Goal: Use online tool/utility: Utilize a website feature to perform a specific function

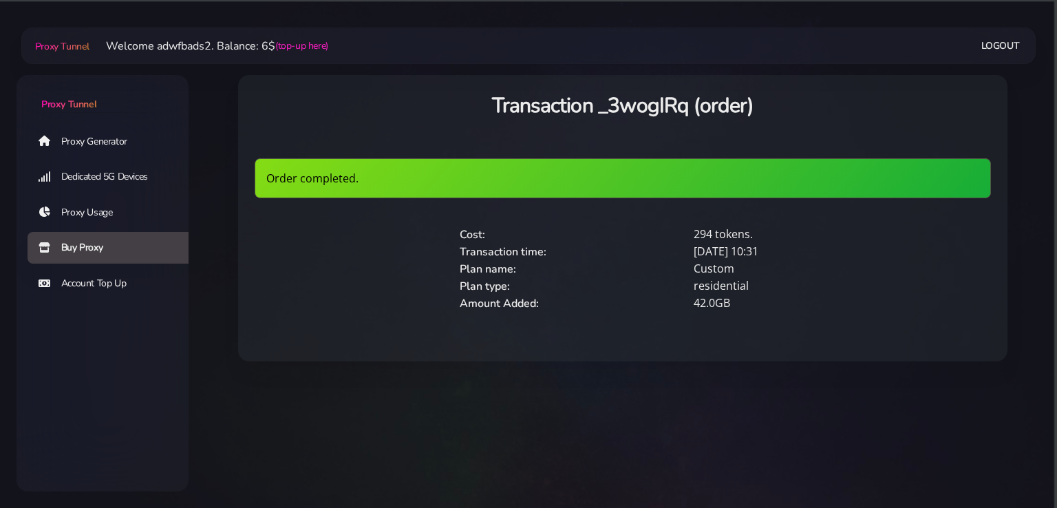
click at [72, 135] on link "Proxy Generator" at bounding box center [114, 141] width 172 height 32
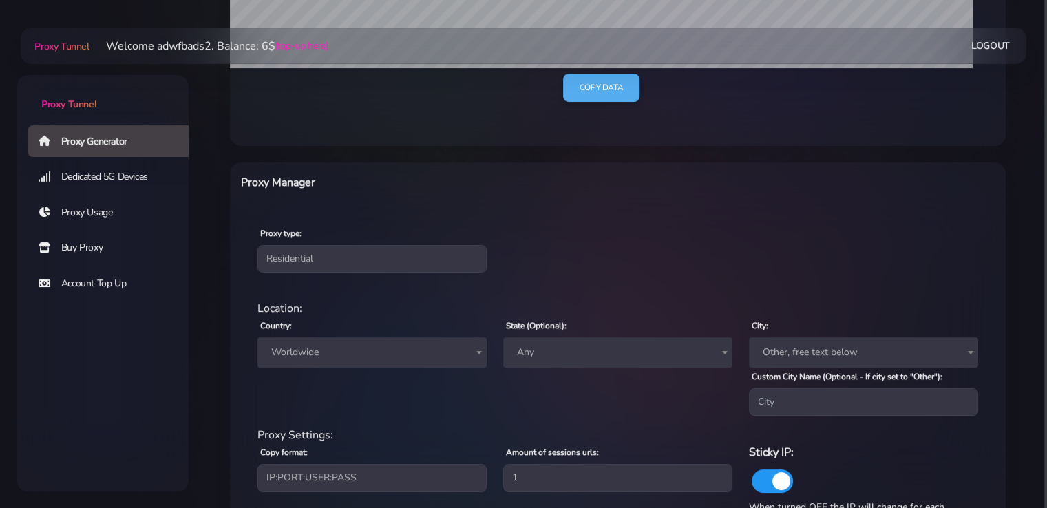
scroll to position [413, 0]
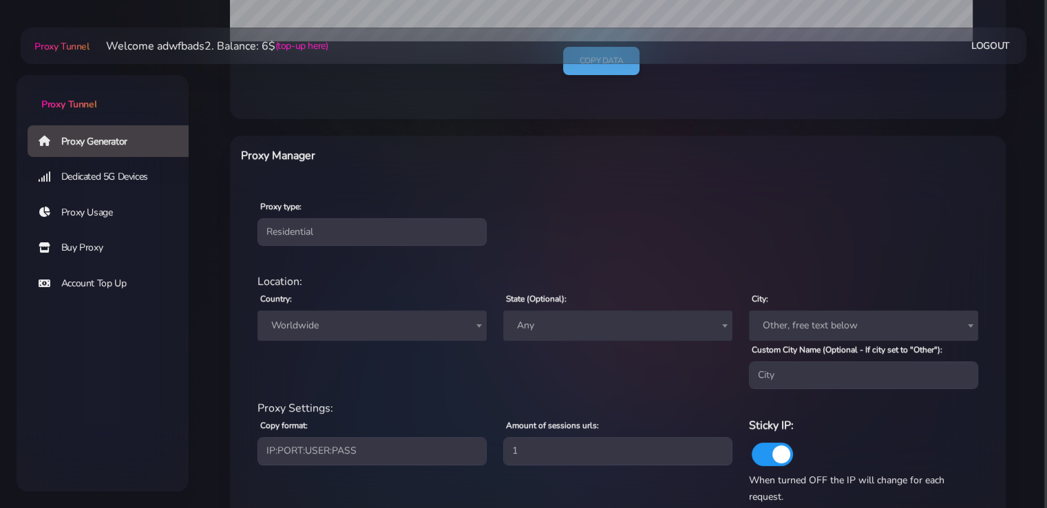
click at [365, 323] on span "Worldwide" at bounding box center [372, 325] width 213 height 19
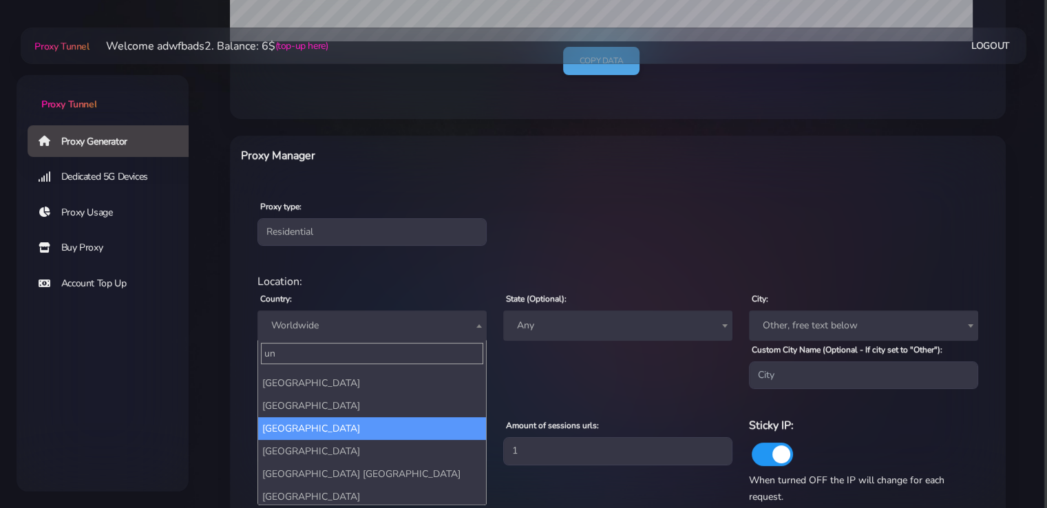
scroll to position [127, 0]
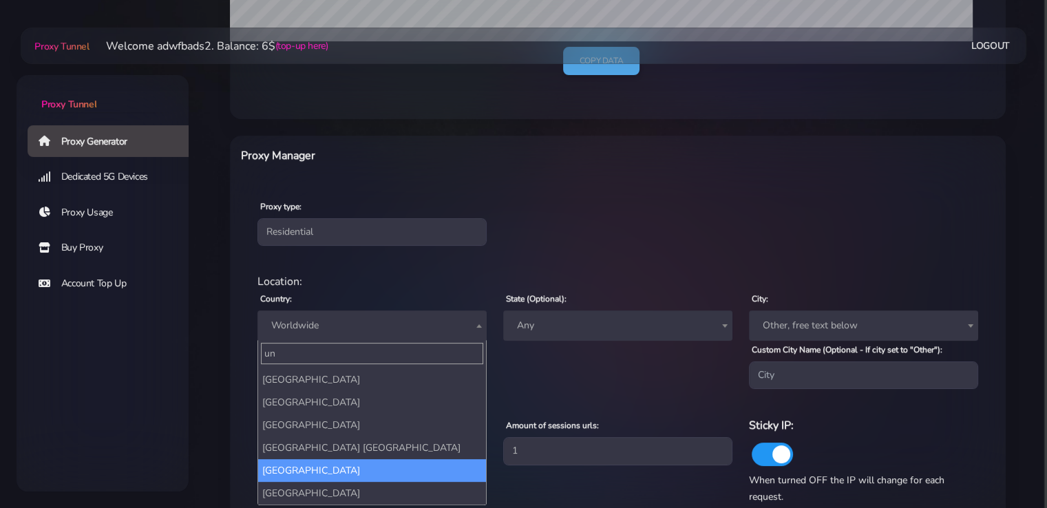
type input "un"
select select "US"
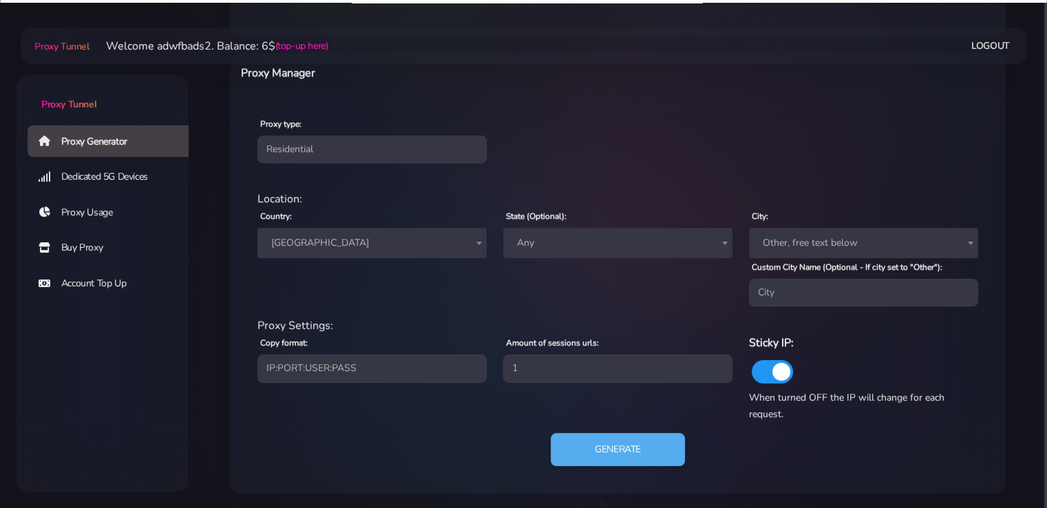
scroll to position [497, 0]
click at [614, 449] on button "Generate" at bounding box center [617, 448] width 137 height 34
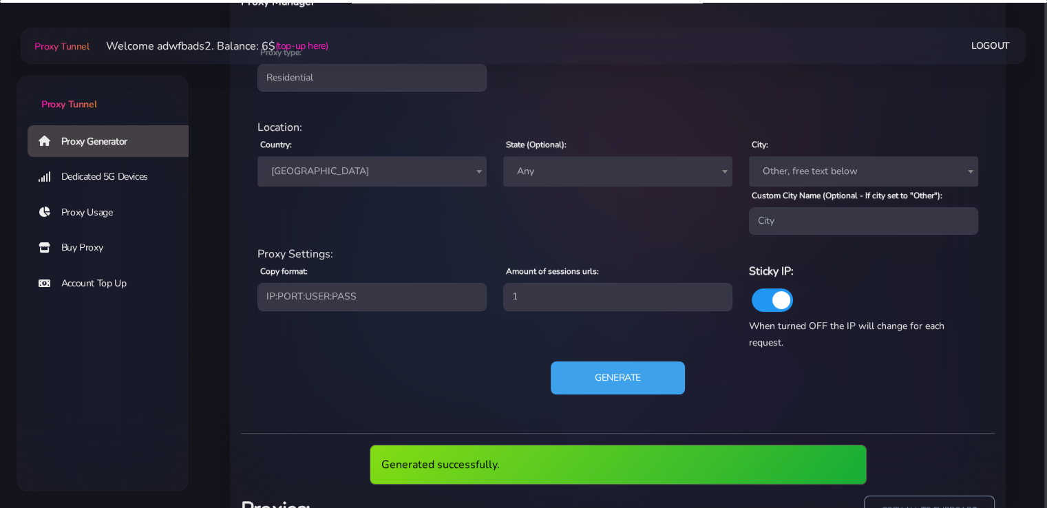
scroll to position [681, 0]
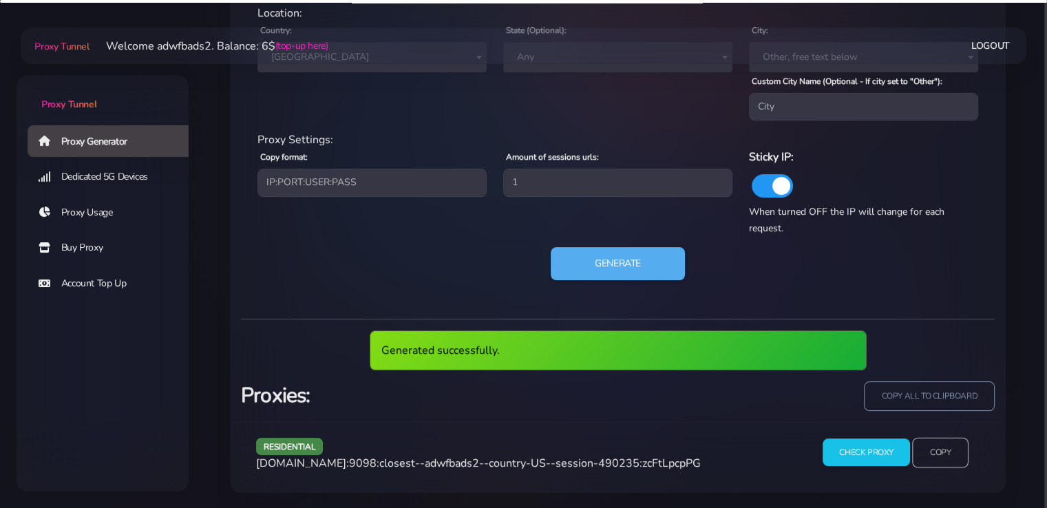
click at [937, 451] on input "Copy" at bounding box center [940, 452] width 56 height 30
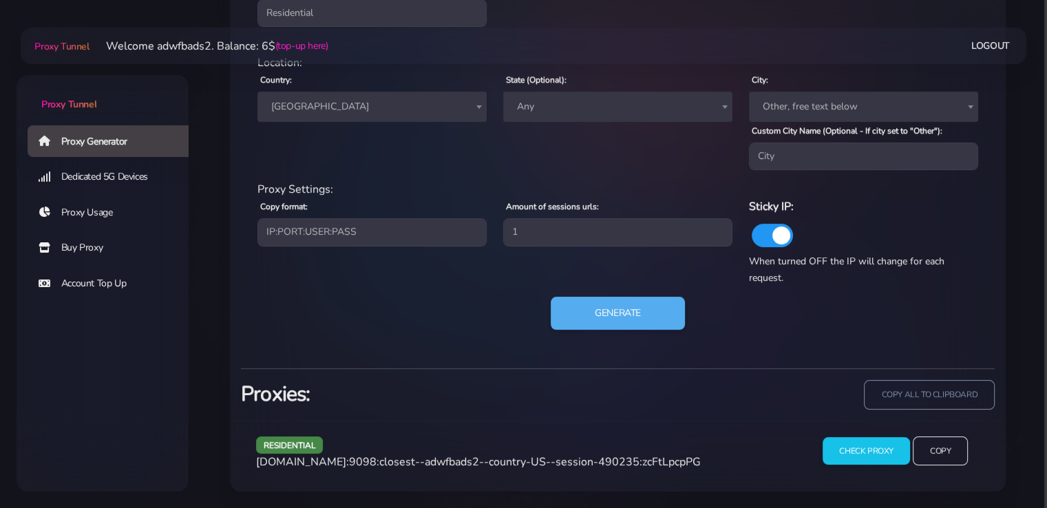
scroll to position [630, 0]
